Goal: Transaction & Acquisition: Purchase product/service

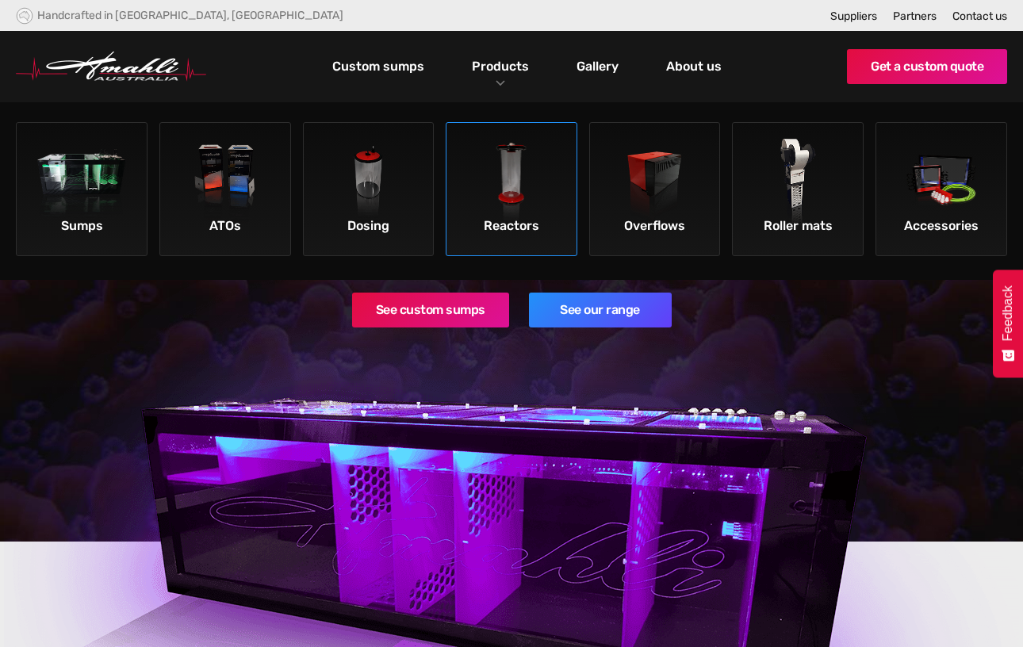
click at [509, 197] on img at bounding box center [512, 184] width 90 height 90
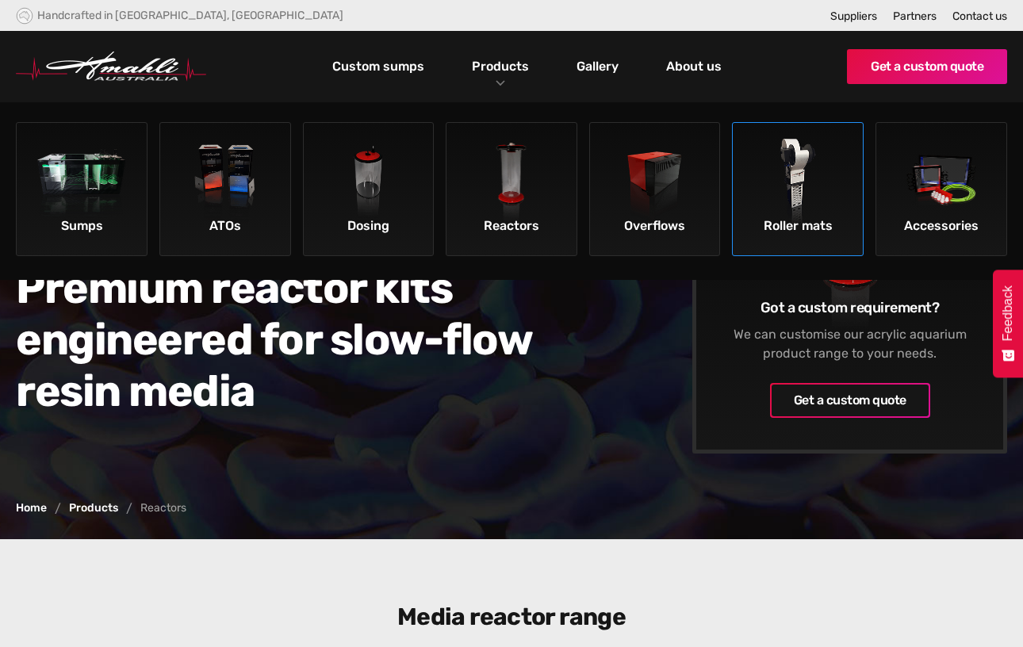
click at [817, 212] on img at bounding box center [799, 184] width 90 height 90
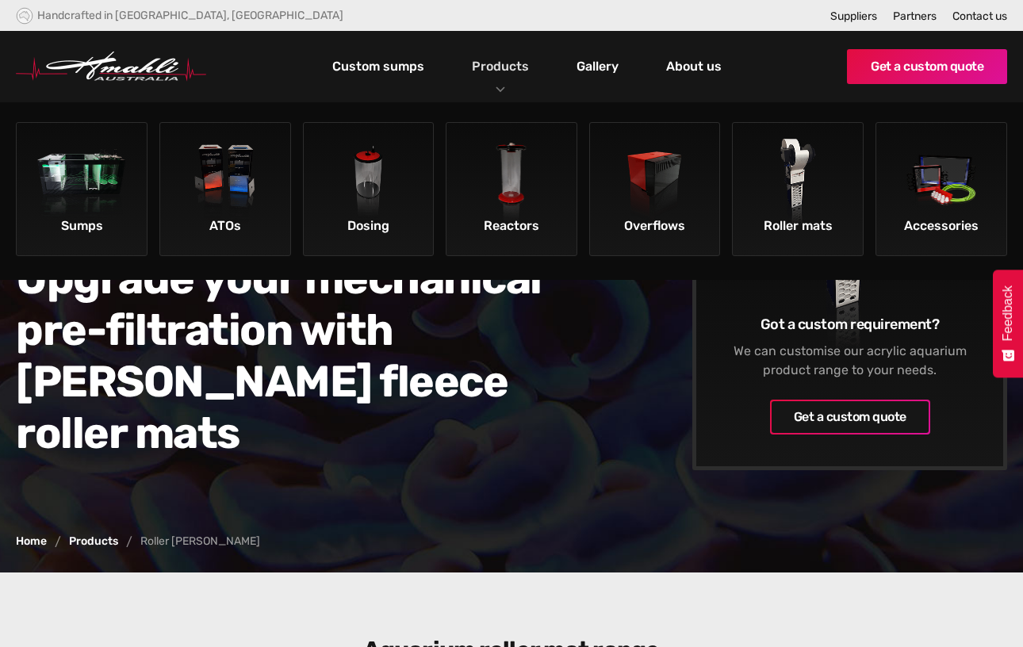
click at [485, 68] on link "Products" at bounding box center [500, 66] width 65 height 23
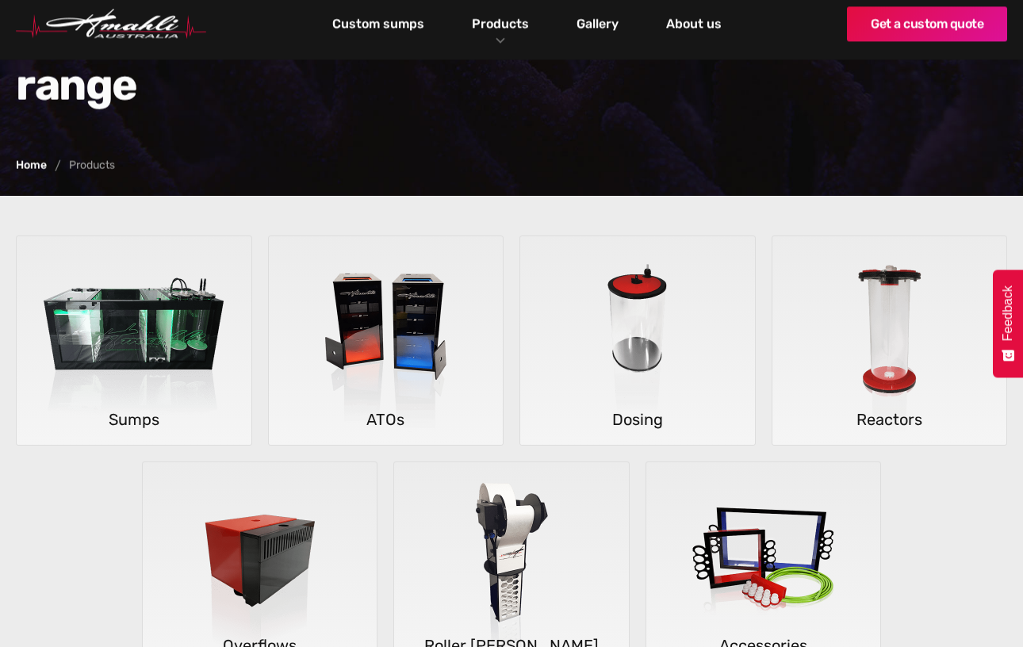
scroll to position [236, 0]
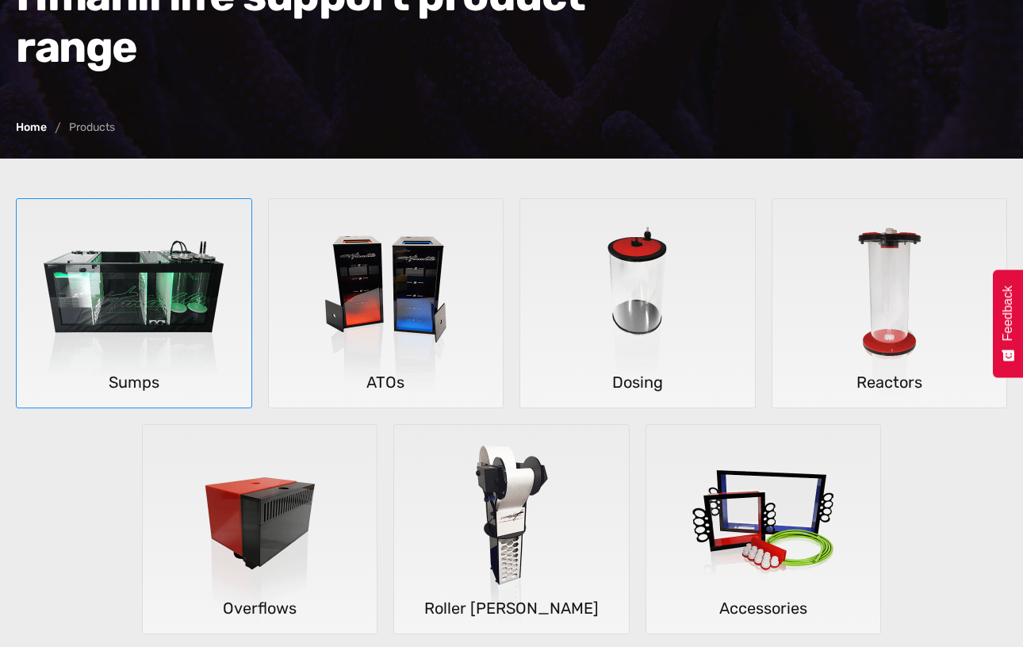
click at [128, 371] on img at bounding box center [134, 303] width 234 height 209
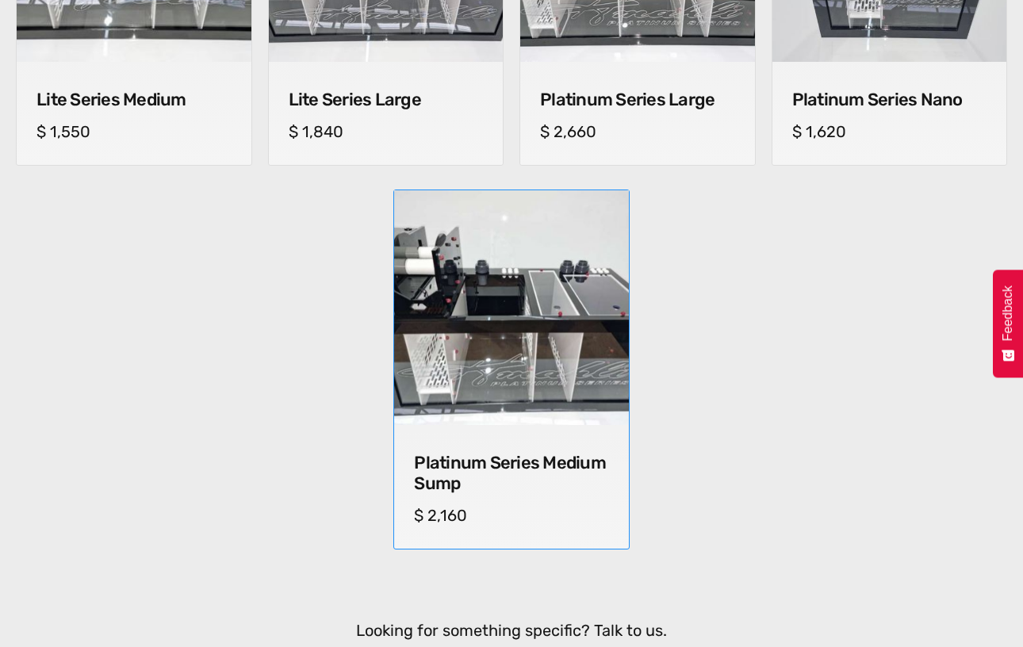
scroll to position [1258, 0]
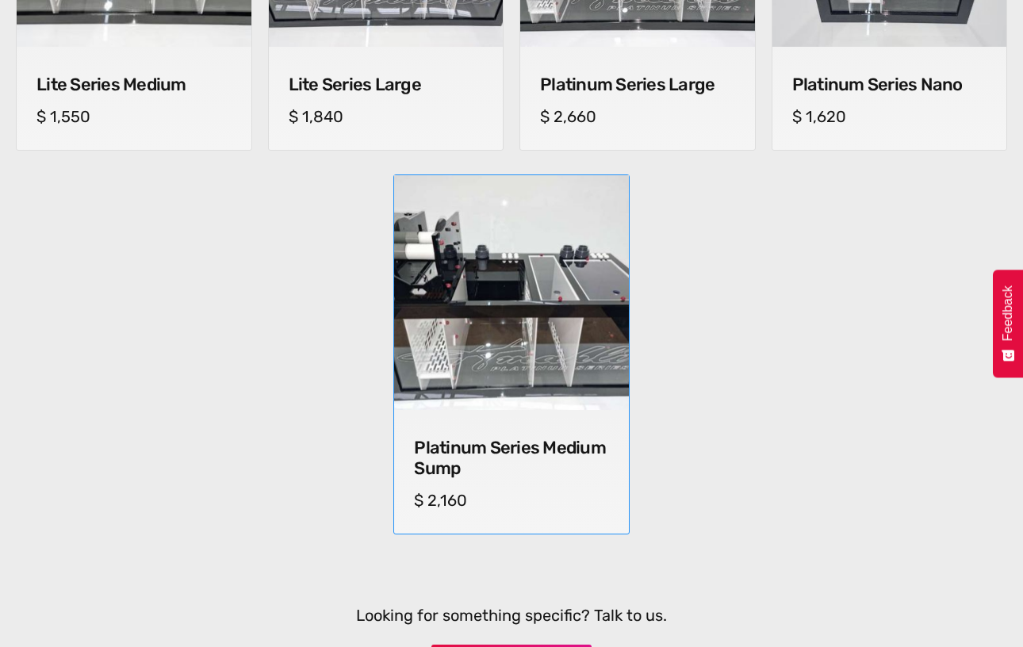
click at [547, 447] on h4 "Platinum Series Medium Sump" at bounding box center [511, 458] width 195 height 41
